Goal: Task Accomplishment & Management: Manage account settings

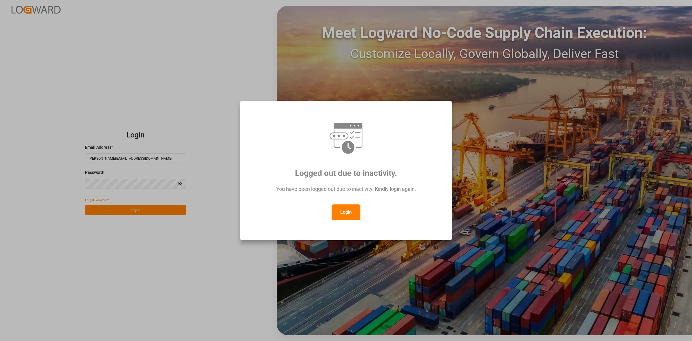
drag, startPoint x: 352, startPoint y: 214, endPoint x: 156, endPoint y: 133, distance: 212.6
click at [352, 213] on button "Login" at bounding box center [346, 212] width 29 height 16
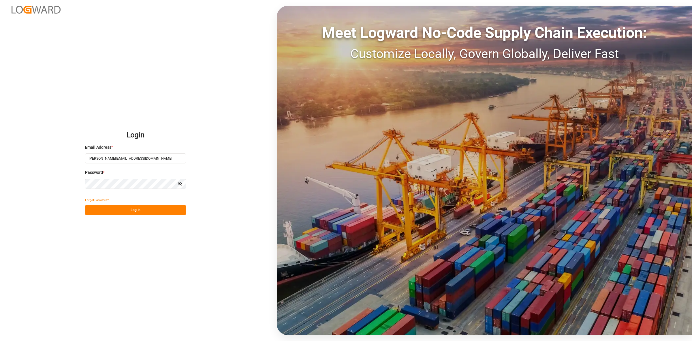
click at [132, 211] on button "Log In" at bounding box center [135, 210] width 101 height 10
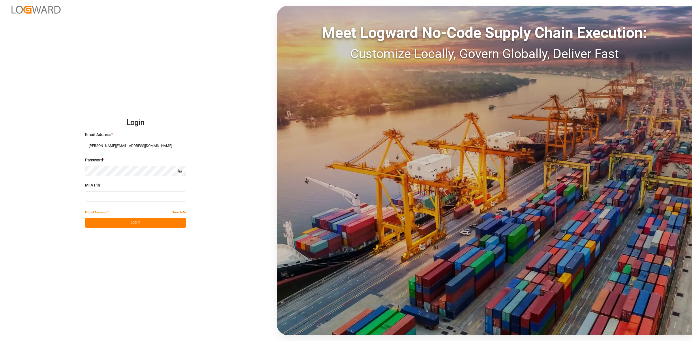
click at [109, 191] on input at bounding box center [135, 196] width 101 height 10
type input "055479"
click at [133, 218] on button "Log In" at bounding box center [135, 222] width 101 height 10
click at [127, 224] on button "Log In" at bounding box center [135, 222] width 101 height 10
click at [681, 8] on icon at bounding box center [682, 9] width 7 height 7
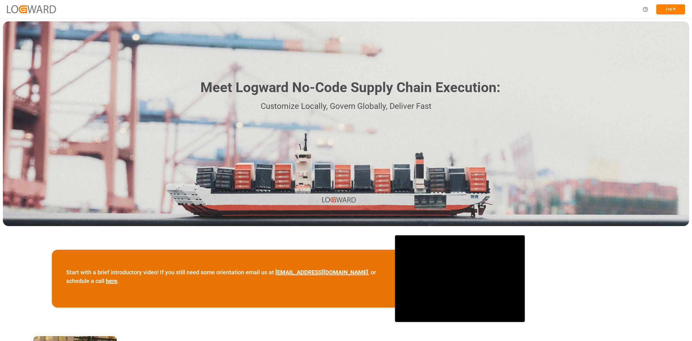
click at [663, 9] on button "Log In" at bounding box center [670, 9] width 29 height 10
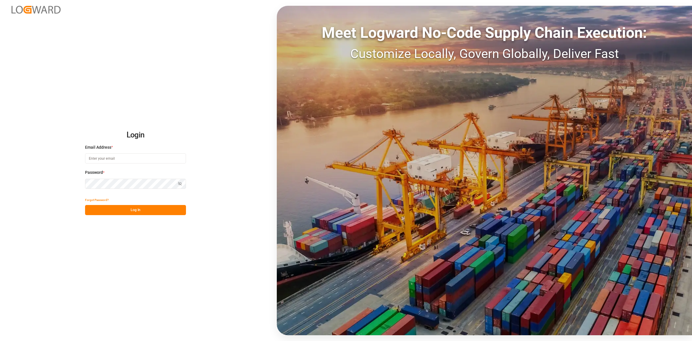
type input "[PERSON_NAME][EMAIL_ADDRESS][DOMAIN_NAME]"
drag, startPoint x: 133, startPoint y: 213, endPoint x: 136, endPoint y: 210, distance: 4.1
click at [134, 212] on button "Log In" at bounding box center [135, 210] width 101 height 10
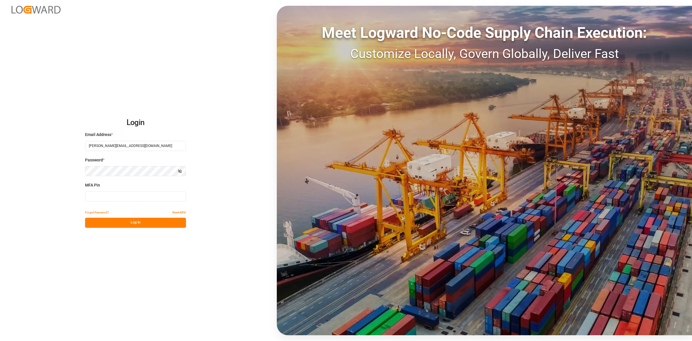
click at [116, 198] on input at bounding box center [135, 196] width 101 height 10
type input "781175"
click at [159, 225] on button "Log In" at bounding box center [135, 222] width 101 height 10
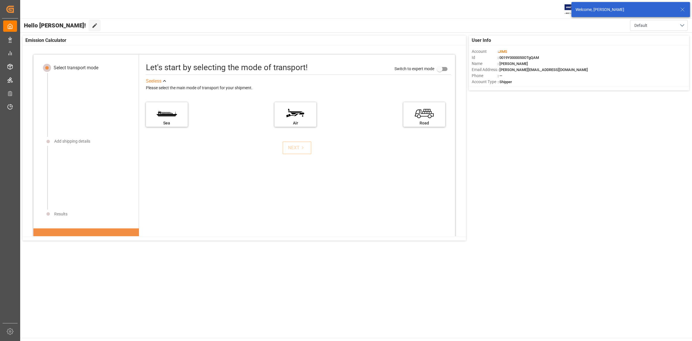
click at [572, 122] on div "User Info Account : [PERSON_NAME] : 0019Y0000050OTgQAM Name : [PERSON_NAME] Ema…" at bounding box center [356, 138] width 672 height 210
click at [567, 128] on div "User Info Account : [PERSON_NAME] : 0019Y0000050OTgQAM Name : [PERSON_NAME] Ema…" at bounding box center [356, 138] width 672 height 210
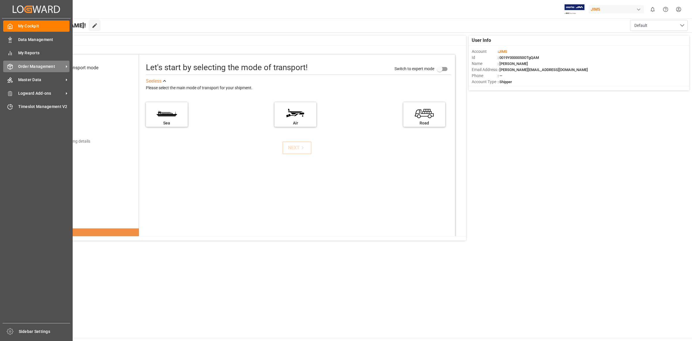
drag, startPoint x: 29, startPoint y: 65, endPoint x: 35, endPoint y: 64, distance: 6.4
click at [29, 65] on span "Order Management" at bounding box center [41, 66] width 46 height 6
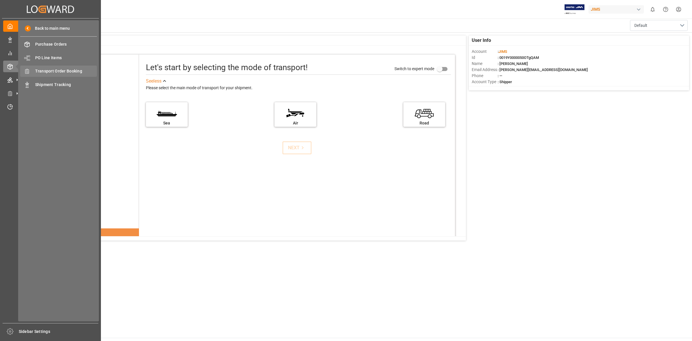
click at [72, 73] on span "Transport Order Booking" at bounding box center [66, 71] width 62 height 6
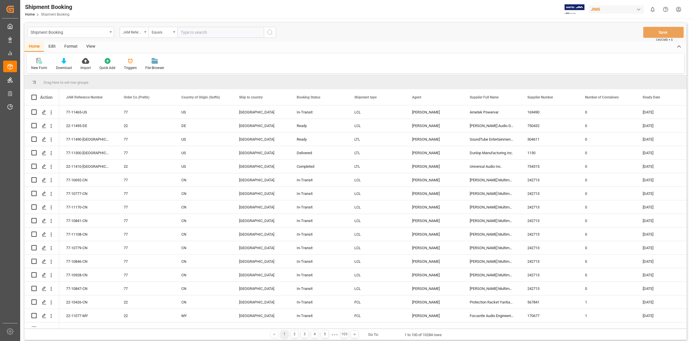
click at [179, 29] on input "text" at bounding box center [220, 32] width 87 height 11
type input "77-11054-it"
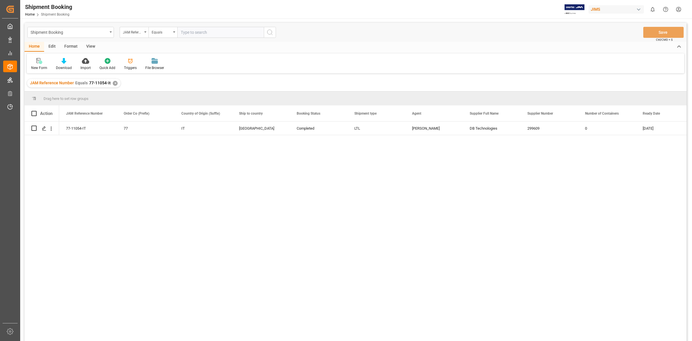
drag, startPoint x: 116, startPoint y: 165, endPoint x: 112, endPoint y: 164, distance: 4.2
click at [116, 165] on div "77-11054-IT 77 IT Canada Completed LTL [PERSON_NAME] DB Technologies 299609 0 […" at bounding box center [372, 232] width 627 height 223
click at [44, 127] on icon "Press SPACE to select this row." at bounding box center [44, 128] width 5 height 5
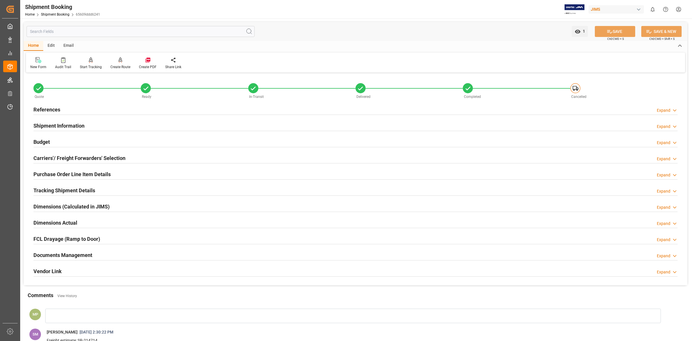
click at [81, 255] on h2 "Documents Management" at bounding box center [62, 255] width 59 height 8
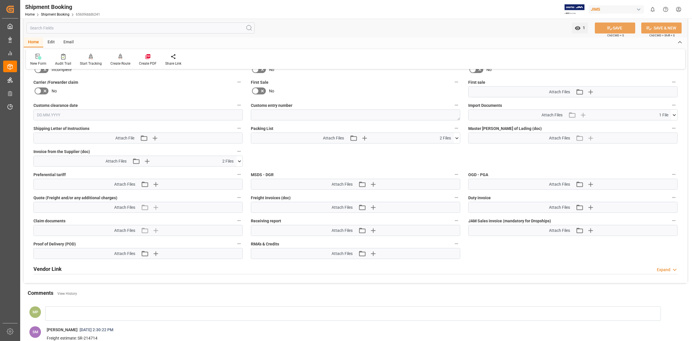
scroll to position [252, 0]
click at [241, 159] on icon at bounding box center [239, 160] width 6 height 6
click at [225, 175] on icon at bounding box center [224, 176] width 6 height 6
click at [223, 169] on icon at bounding box center [224, 170] width 6 height 6
click at [223, 176] on icon at bounding box center [224, 176] width 6 height 6
